Goal: Information Seeking & Learning: Learn about a topic

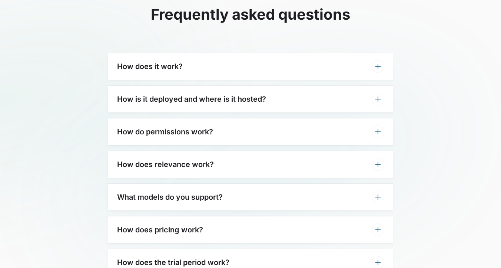
scroll to position [2253, 0]
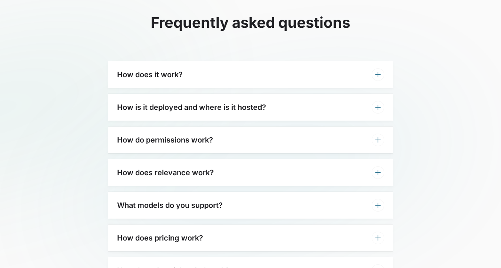
click at [184, 45] on div "Frequently asked questions How does it work? Atolio integrates with all your wo…" at bounding box center [250, 127] width 285 height 311
click at [181, 61] on div "How does it work?" at bounding box center [250, 74] width 285 height 27
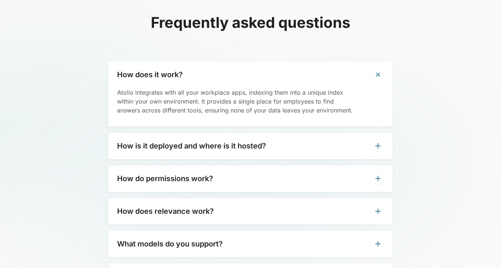
click at [181, 61] on div "How does it work?" at bounding box center [250, 74] width 285 height 27
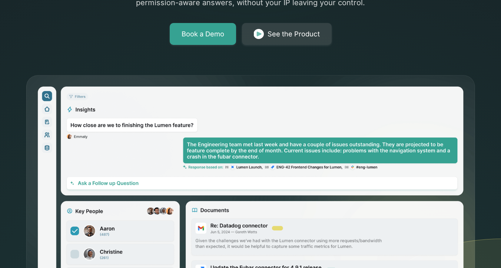
scroll to position [0, 0]
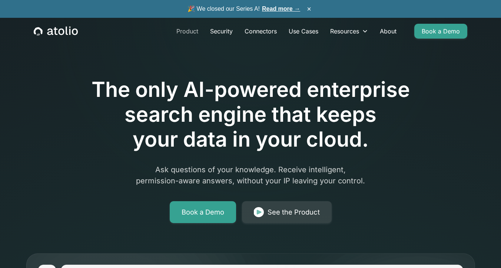
click at [184, 34] on link "Product" at bounding box center [188, 31] width 34 height 15
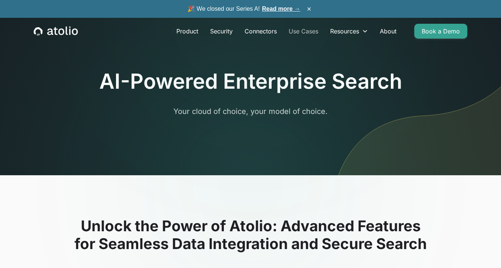
click at [294, 25] on link "Use Cases" at bounding box center [304, 31] width 42 height 15
click at [279, 4] on div "🎉 We closed our Series A! Read more → ×" at bounding box center [250, 9] width 501 height 18
click at [275, 9] on link "Read more →" at bounding box center [281, 9] width 38 height 6
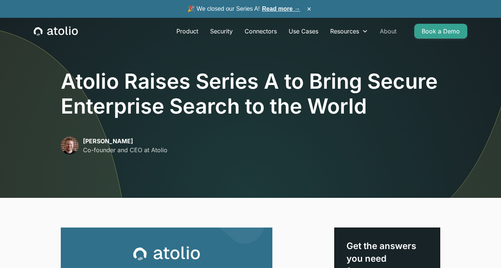
click at [392, 33] on link "About" at bounding box center [388, 31] width 29 height 15
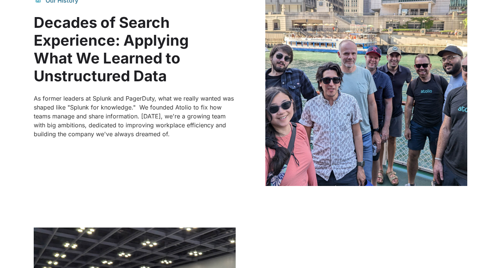
scroll to position [477, 0]
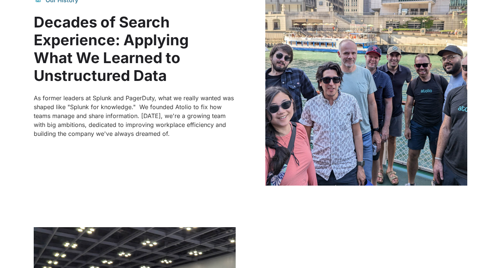
click at [138, 122] on p "As former leaders at Splunk and PagerDuty, what we really wanted was shaped lik…" at bounding box center [135, 115] width 202 height 44
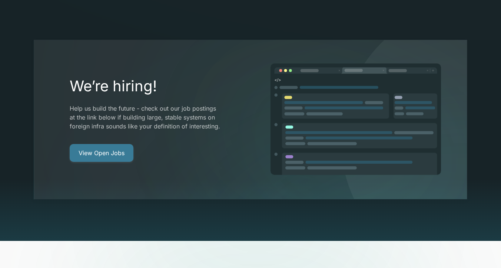
scroll to position [1377, 0]
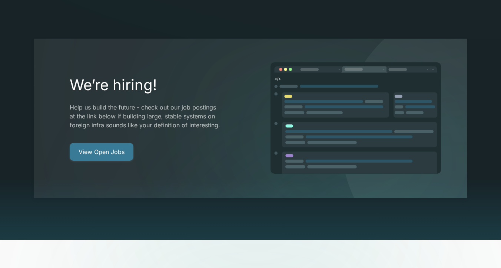
click at [128, 143] on link "View Open Jobs" at bounding box center [102, 152] width 64 height 18
